Goal: Task Accomplishment & Management: Complete application form

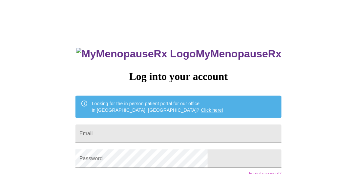
scroll to position [37, 0]
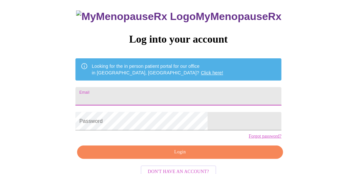
click at [161, 96] on input "Email" at bounding box center [179, 96] width 206 height 18
type input "[EMAIL_ADDRESS][DOMAIN_NAME]"
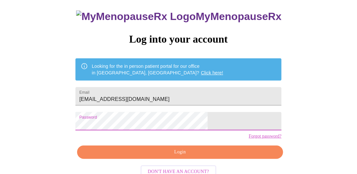
click at [170, 157] on span "Login" at bounding box center [180, 152] width 191 height 8
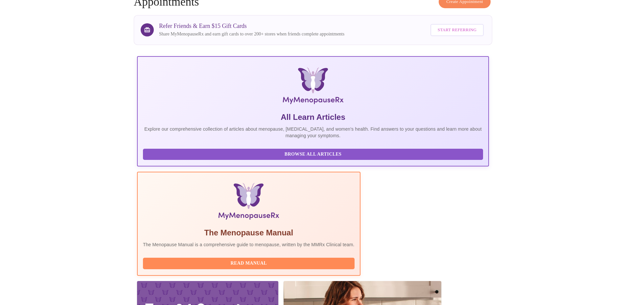
scroll to position [39, 0]
drag, startPoint x: 344, startPoint y: 1, endPoint x: 593, endPoint y: 233, distance: 340.7
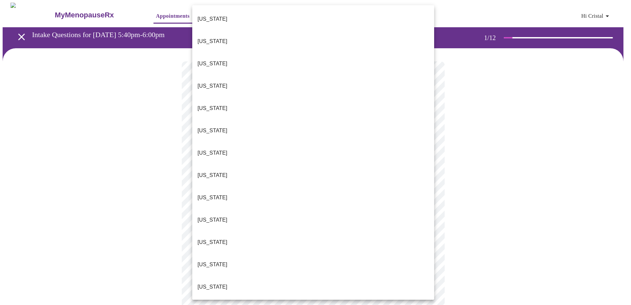
click at [357, 140] on body "MyMenopauseRx Appointments Messaging Labs Uploads Medications Community Refer a…" at bounding box center [315, 303] width 625 height 600
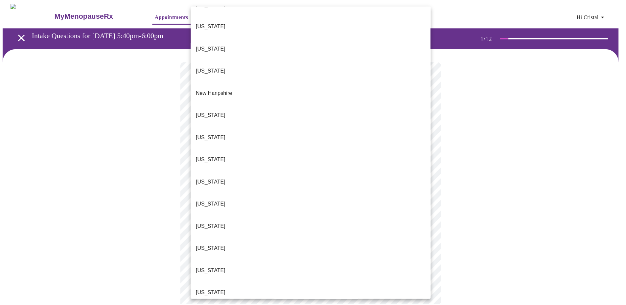
scroll to position [558, 0]
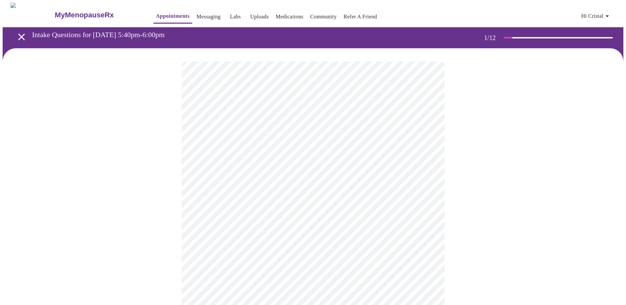
click at [253, 174] on body "MyMenopauseRx Appointments Messaging Labs Uploads Medications Community Refer a…" at bounding box center [313, 301] width 621 height 596
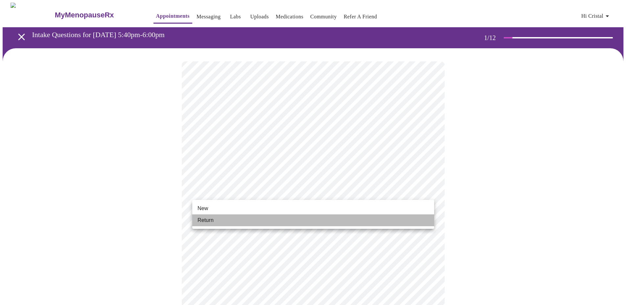
click at [211, 174] on span "Return" at bounding box center [205, 220] width 16 height 8
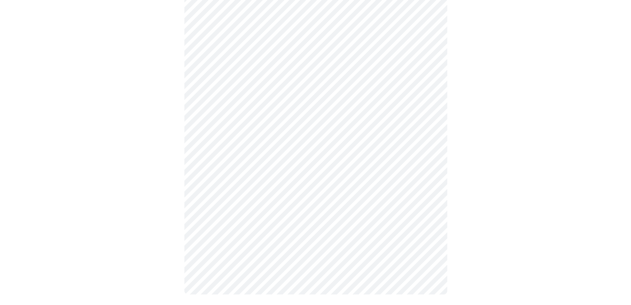
scroll to position [0, 0]
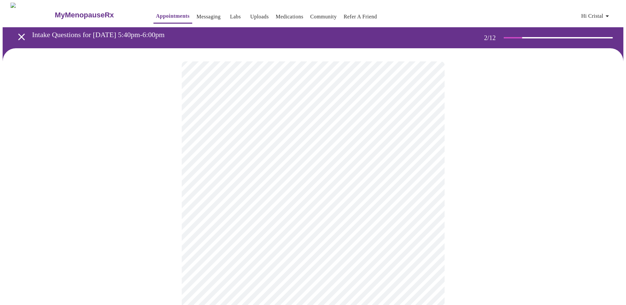
click at [357, 135] on body "MyMenopauseRx Appointments Messaging Labs Uploads Medications Community Refer a…" at bounding box center [313, 200] width 621 height 395
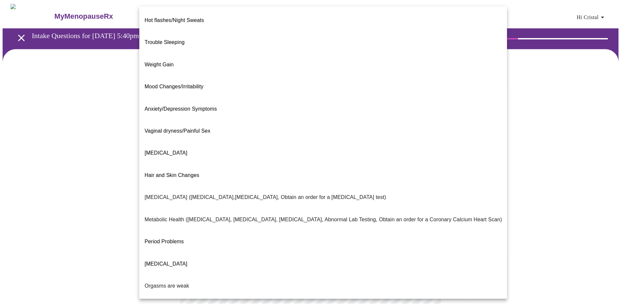
scroll to position [35, 0]
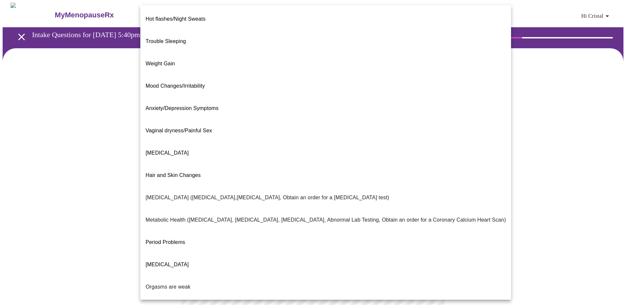
click at [357, 174] on body "MyMenopauseRx Appointments Messaging Labs Uploads Medications Community Refer a…" at bounding box center [315, 200] width 625 height 395
click at [205, 23] on p "Yes - We'll use shared decision making to find a treatment that is safe!" at bounding box center [176, 19] width 60 height 8
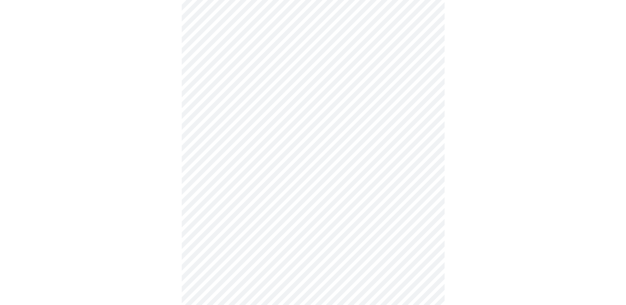
scroll to position [0, 0]
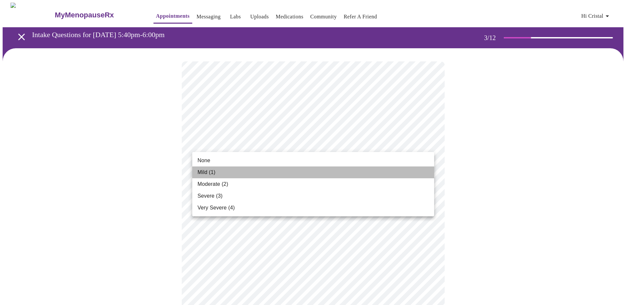
click at [298, 173] on li "Mild (1)" at bounding box center [313, 173] width 242 height 12
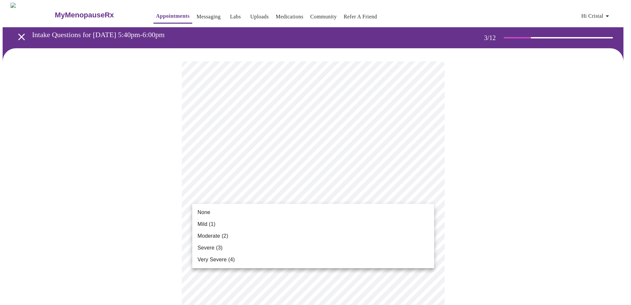
click at [217, 174] on li "None" at bounding box center [313, 213] width 242 height 12
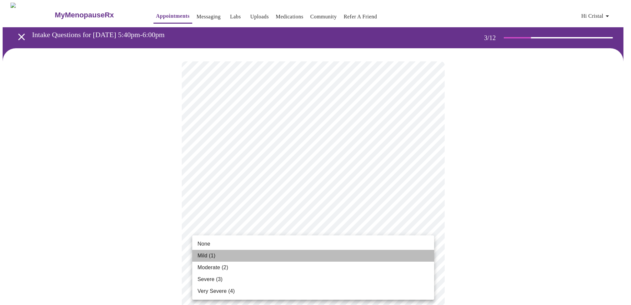
click at [250, 174] on li "Mild (1)" at bounding box center [313, 256] width 242 height 12
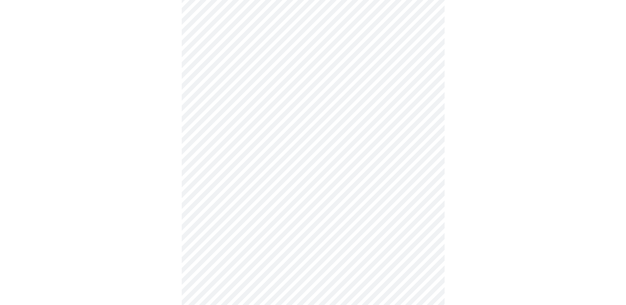
scroll to position [99, 0]
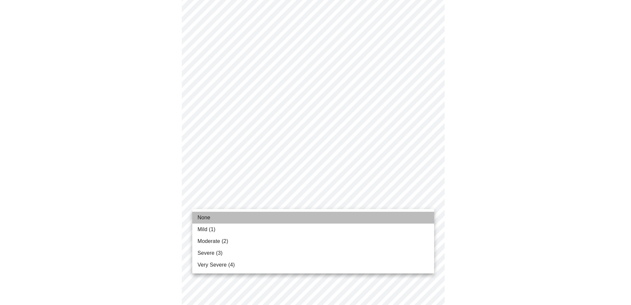
click at [214, 174] on li "None" at bounding box center [313, 218] width 242 height 12
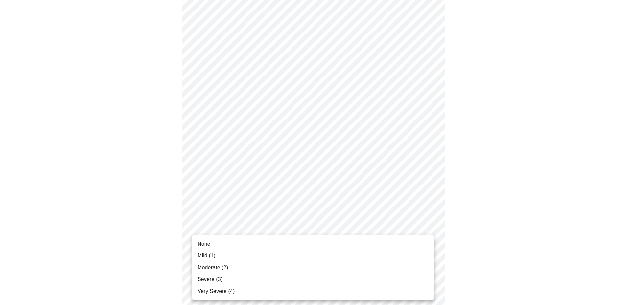
click at [247, 174] on li "Mild (1)" at bounding box center [313, 256] width 242 height 12
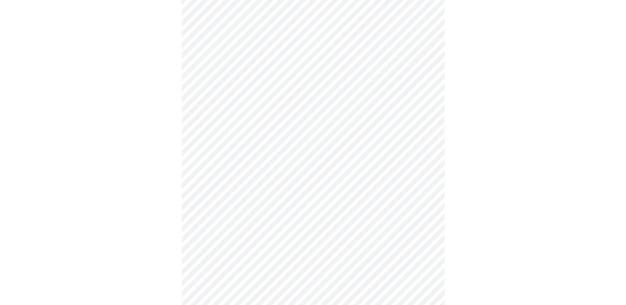
scroll to position [164, 0]
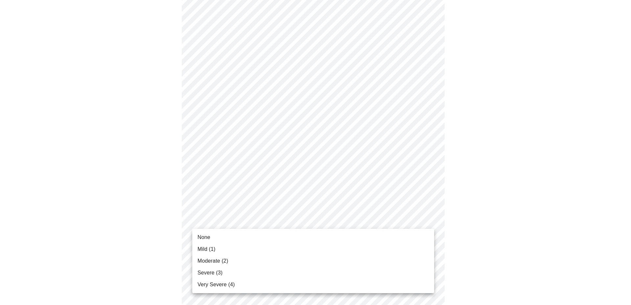
click at [357, 174] on body "MyMenopauseRx Appointments Messaging Labs Uploads Medications Community Refer a…" at bounding box center [315, 252] width 625 height 828
click at [252, 174] on li "Moderate (2)" at bounding box center [313, 261] width 242 height 12
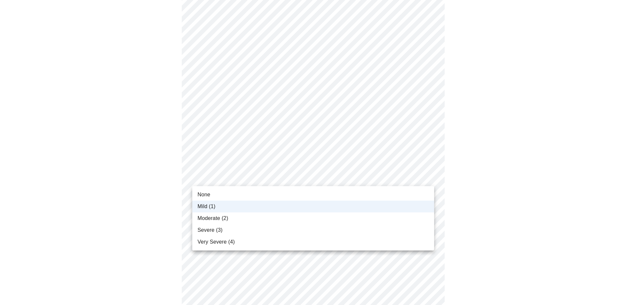
click at [357, 174] on body "MyMenopauseRx Appointments Messaging Labs Uploads Medications Community Refer a…" at bounding box center [315, 247] width 625 height 819
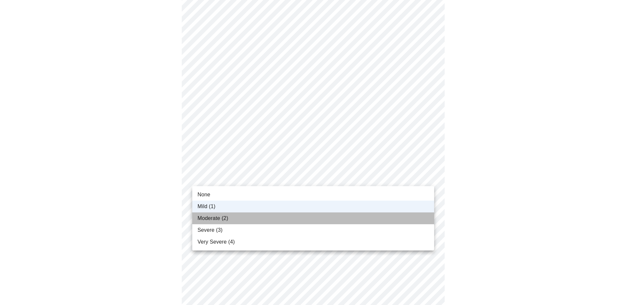
click at [265, 174] on li "Moderate (2)" at bounding box center [313, 219] width 242 height 12
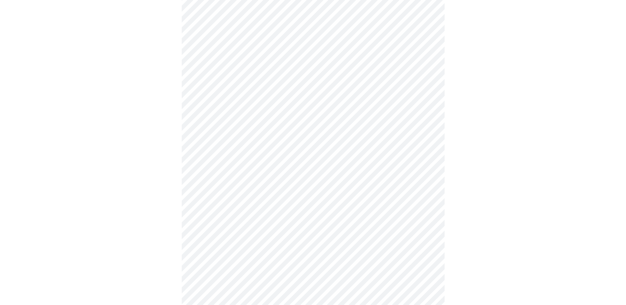
click at [357, 174] on div at bounding box center [313, 270] width 621 height 773
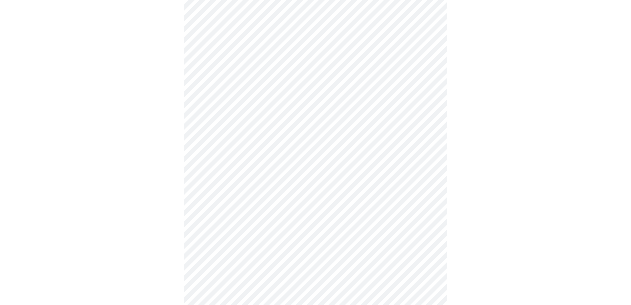
click at [357, 174] on body "MyMenopauseRx Appointments Messaging Labs Uploads Medications Community Refer a…" at bounding box center [315, 149] width 625 height 819
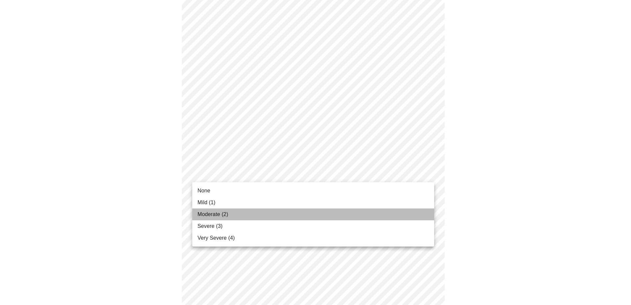
click at [259, 174] on li "Moderate (2)" at bounding box center [313, 215] width 242 height 12
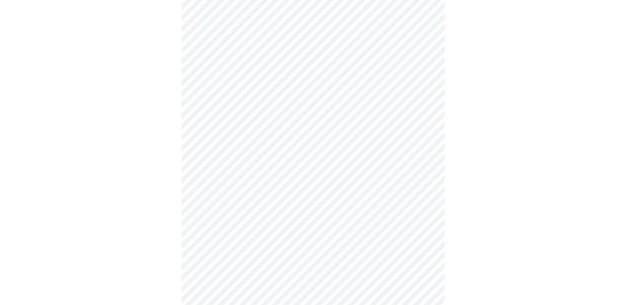
scroll to position [329, 0]
click at [357, 160] on body "MyMenopauseRx Appointments Messaging Labs Uploads Medications Community Refer a…" at bounding box center [313, 78] width 621 height 809
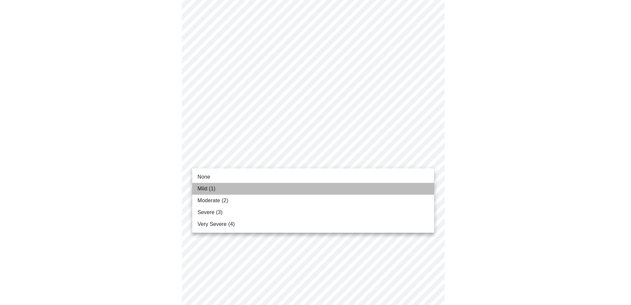
click at [346, 174] on li "Mild (1)" at bounding box center [313, 189] width 242 height 12
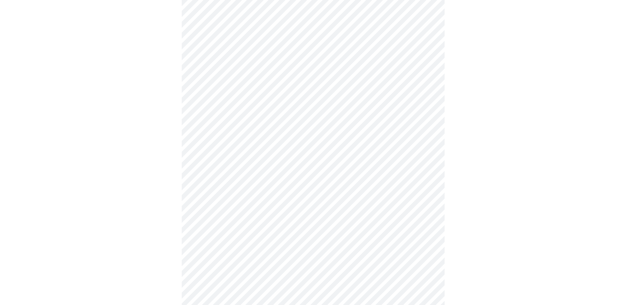
scroll to position [427, 0]
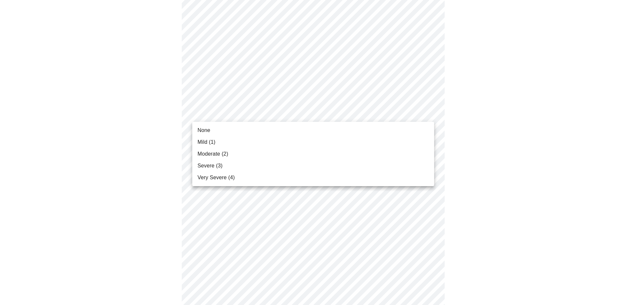
click at [357, 139] on li "Mild (1)" at bounding box center [313, 142] width 242 height 12
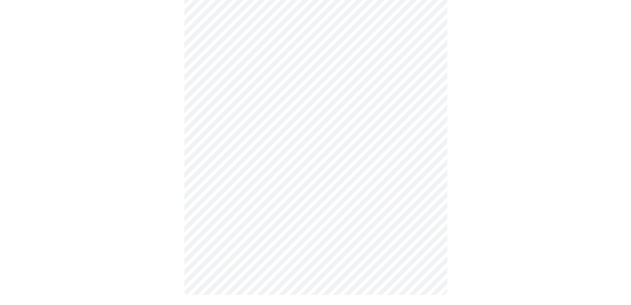
scroll to position [486, 0]
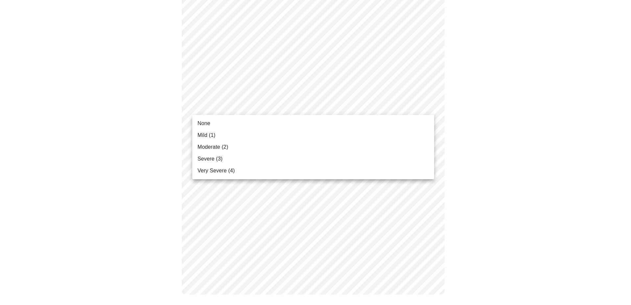
click at [346, 145] on li "Moderate (2)" at bounding box center [313, 147] width 242 height 12
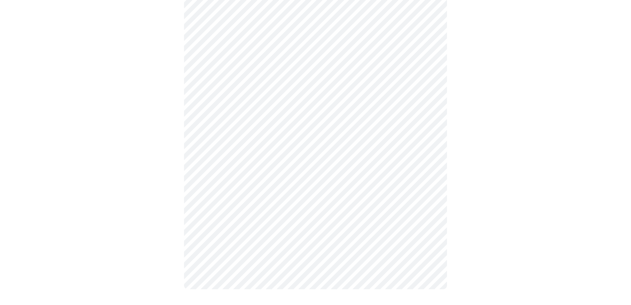
scroll to position [477, 0]
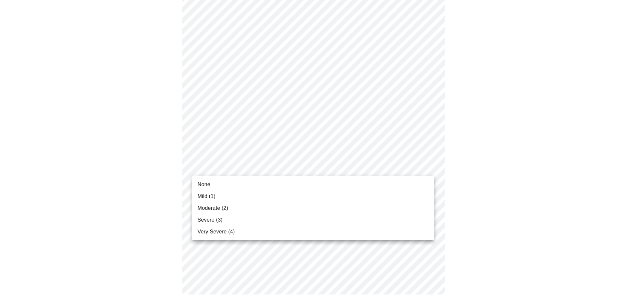
click at [302, 174] on li "Moderate (2)" at bounding box center [313, 208] width 242 height 12
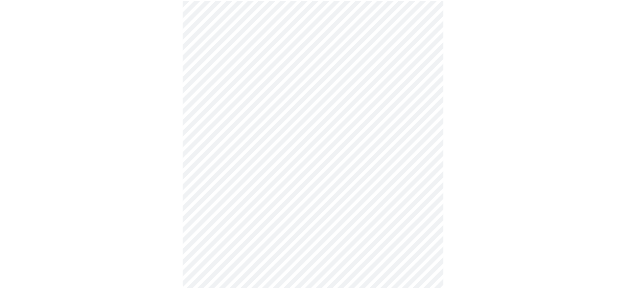
scroll to position [468, 0]
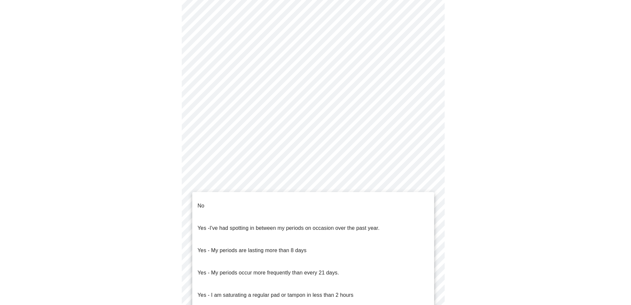
click at [357, 174] on body "MyMenopauseRx Appointments Messaging Labs Uploads Medications Community Refer a…" at bounding box center [315, 130] width 625 height 648
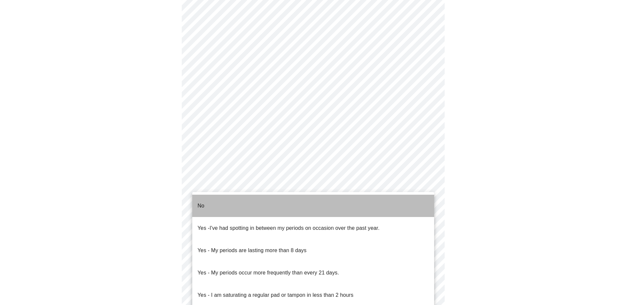
click at [261, 174] on li "No" at bounding box center [313, 206] width 242 height 22
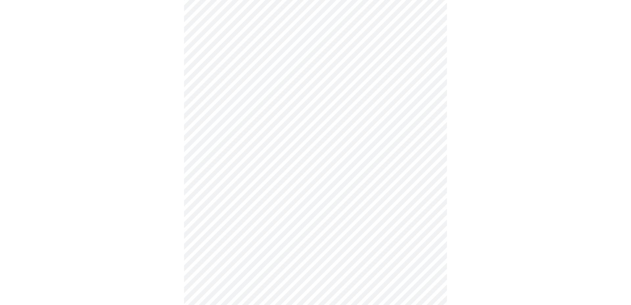
click at [301, 174] on body "MyMenopauseRx Appointments Messaging Labs Uploads Medications Community Refer a…" at bounding box center [315, 128] width 625 height 645
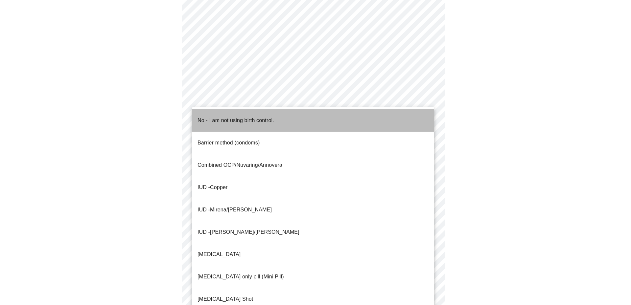
click at [238, 118] on p "No - I am not using birth control." at bounding box center [235, 121] width 77 height 8
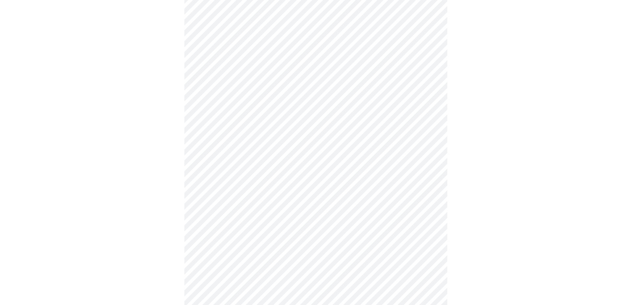
scroll to position [329, 0]
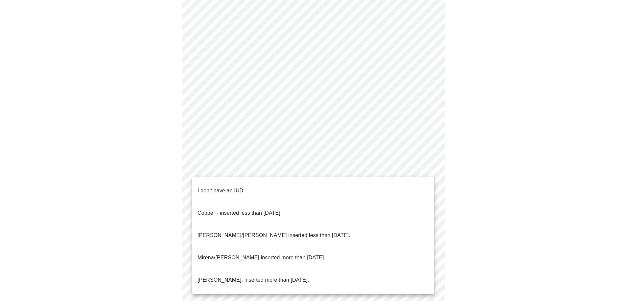
click at [307, 174] on li "I don't have an IUD." at bounding box center [313, 191] width 242 height 22
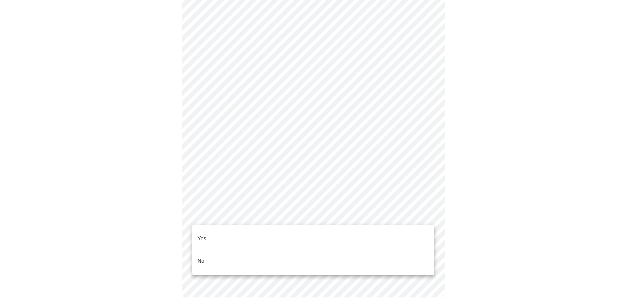
click at [276, 174] on li "Yes" at bounding box center [313, 239] width 242 height 22
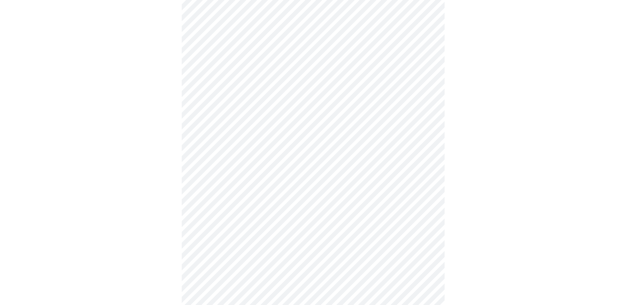
scroll to position [0, 0]
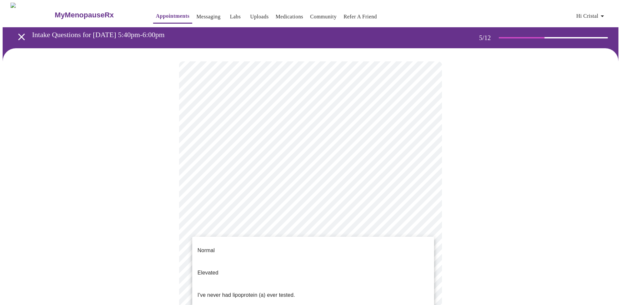
click at [357, 174] on body "MyMenopauseRx Appointments Messaging Labs Uploads Medications Community Refer a…" at bounding box center [313, 246] width 621 height 486
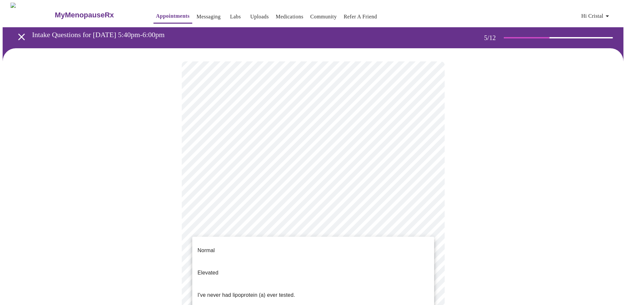
click at [357, 174] on div at bounding box center [315, 152] width 631 height 305
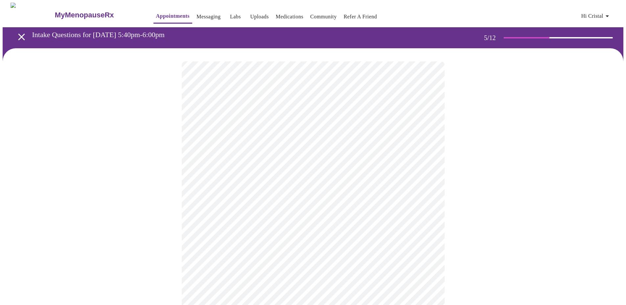
click at [357, 174] on div at bounding box center [313, 268] width 621 height 440
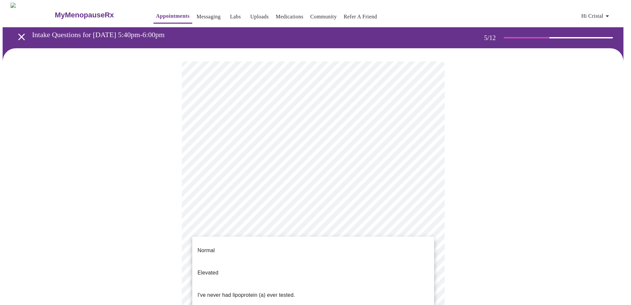
click at [357, 174] on body "MyMenopauseRx Appointments Messaging Labs Uploads Medications Community Refer a…" at bounding box center [315, 246] width 625 height 486
click at [238, 174] on li "Elevated" at bounding box center [313, 273] width 242 height 22
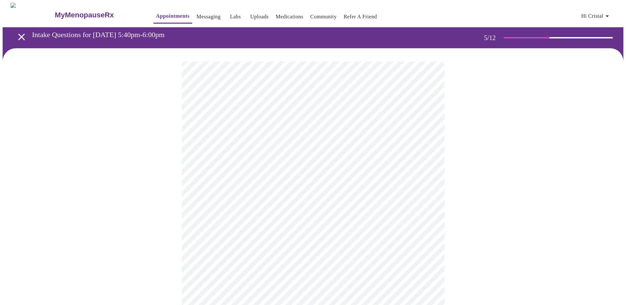
click at [357, 174] on div at bounding box center [313, 266] width 621 height 436
click at [357, 174] on div at bounding box center [313, 198] width 621 height 301
click at [357, 174] on div at bounding box center [313, 191] width 621 height 287
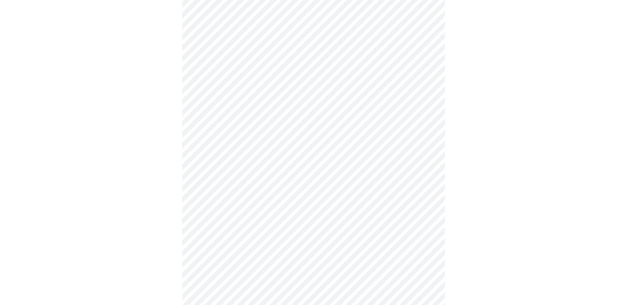
scroll to position [1643, 0]
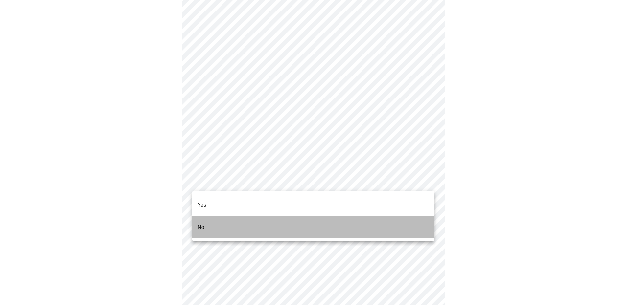
click at [201, 174] on li "No" at bounding box center [313, 227] width 242 height 22
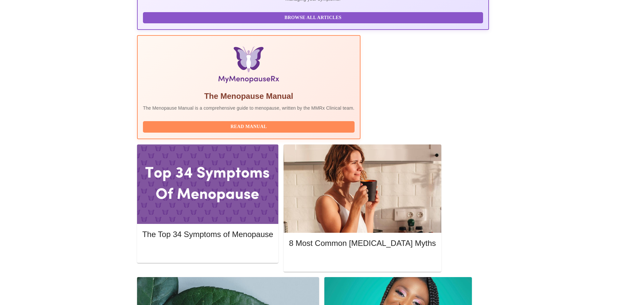
scroll to position [176, 0]
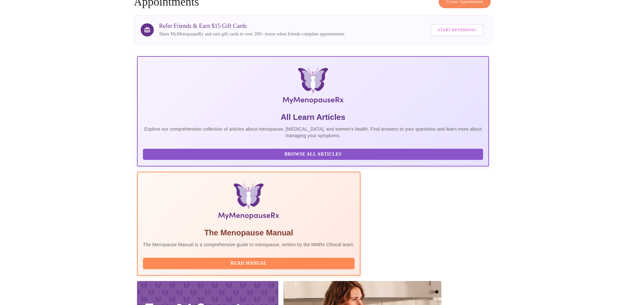
scroll to position [0, 0]
